Goal: Information Seeking & Learning: Learn about a topic

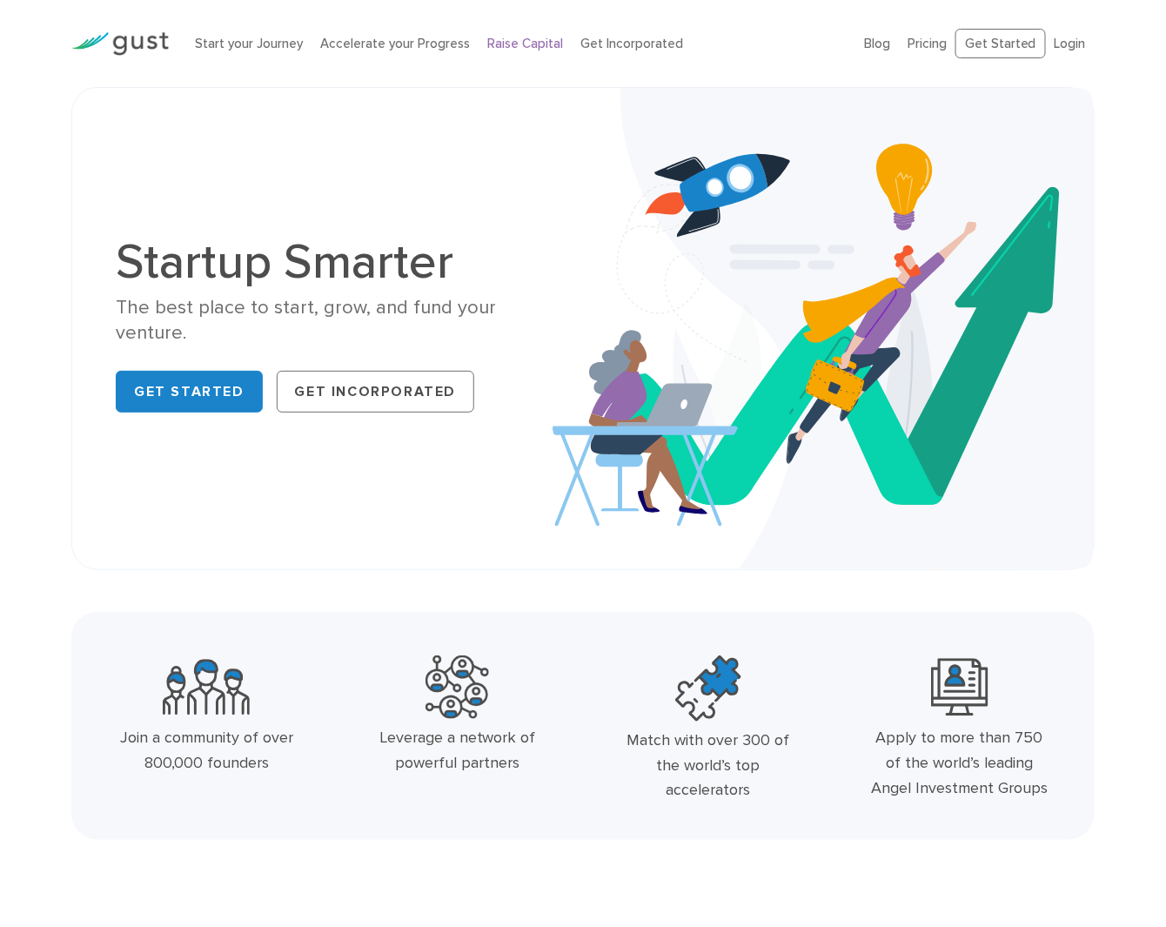
click at [519, 41] on link "Raise Capital" at bounding box center [525, 44] width 76 height 16
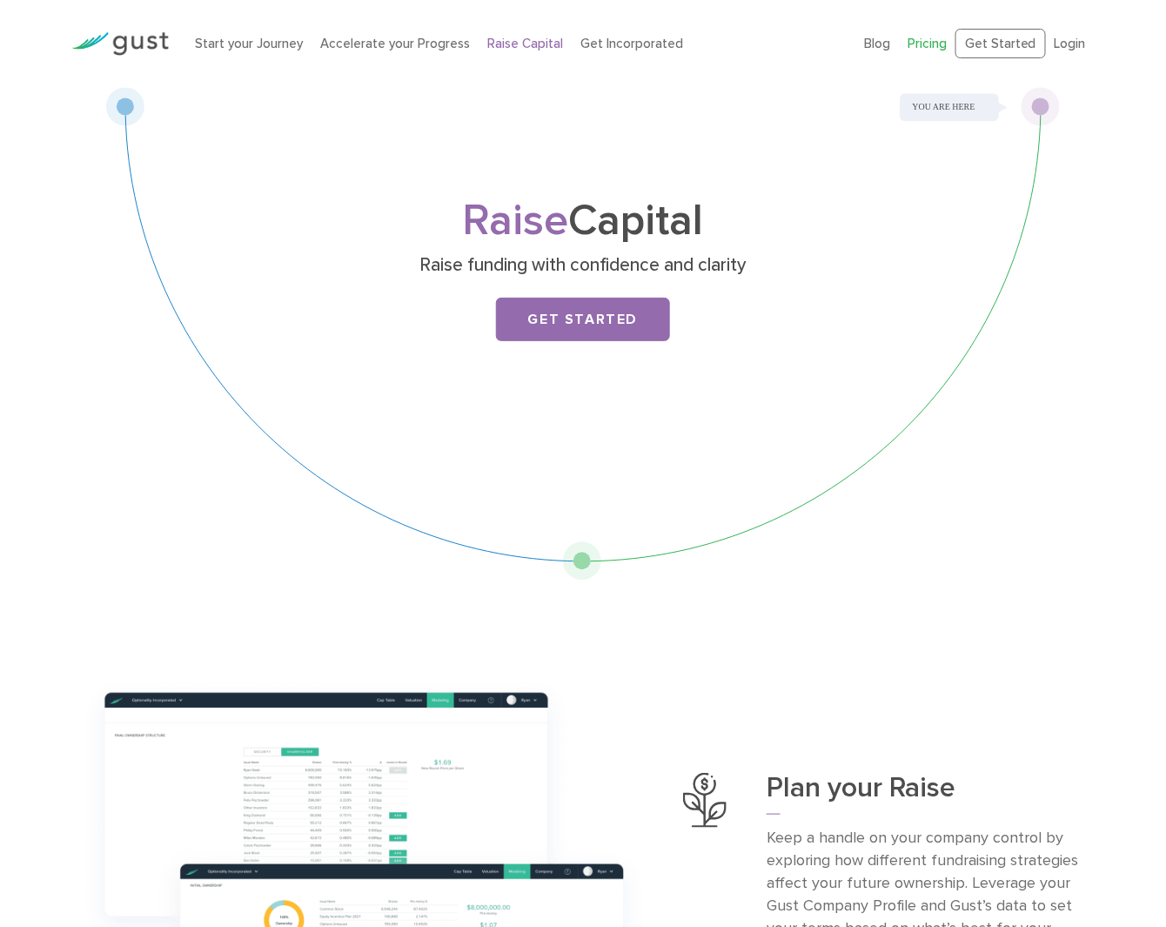
click at [930, 38] on link "Pricing" at bounding box center [927, 44] width 39 height 16
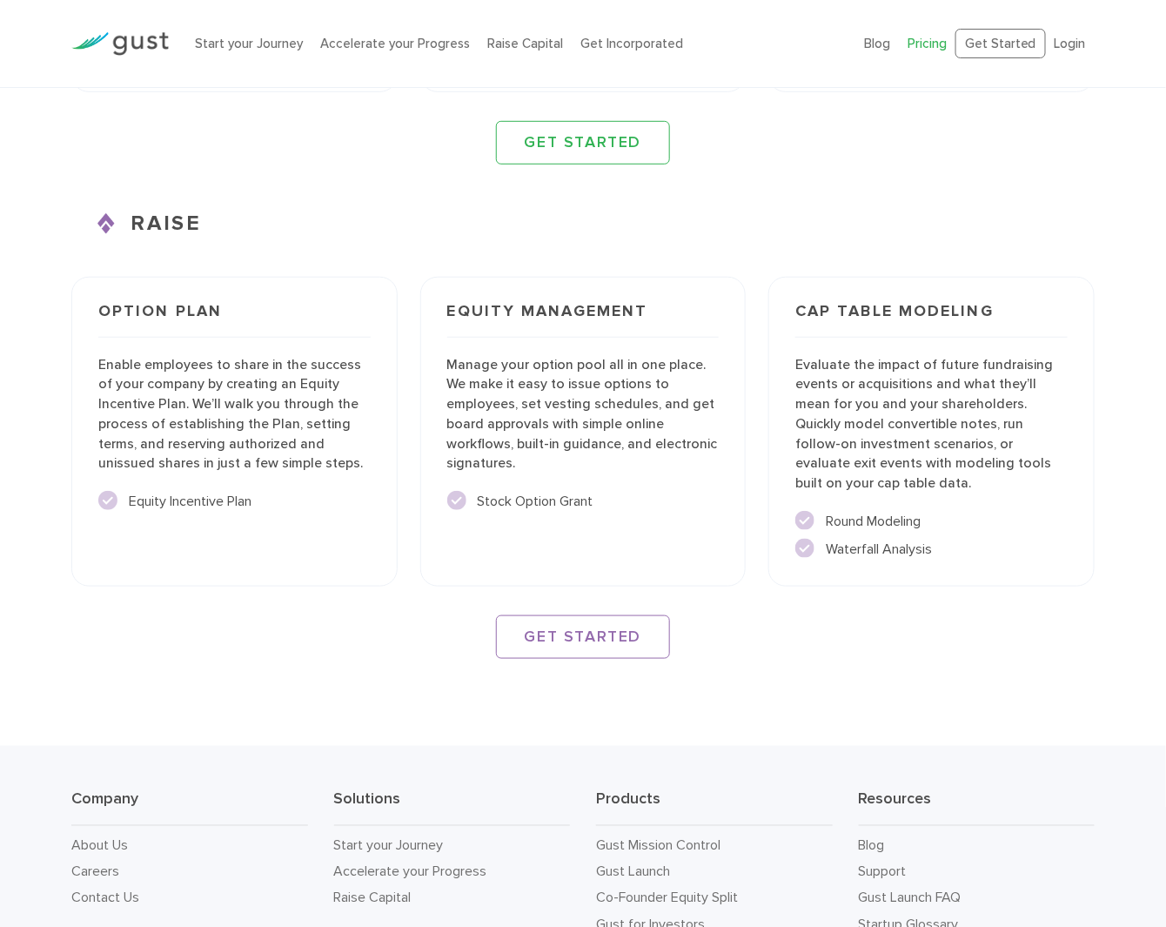
scroll to position [2149, 0]
